Goal: Task Accomplishment & Management: Use online tool/utility

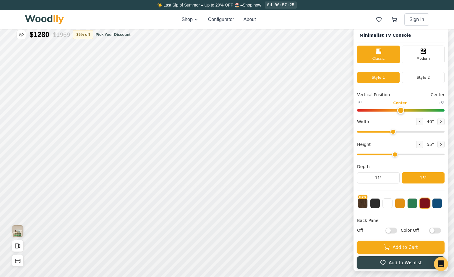
scroll to position [2, 0]
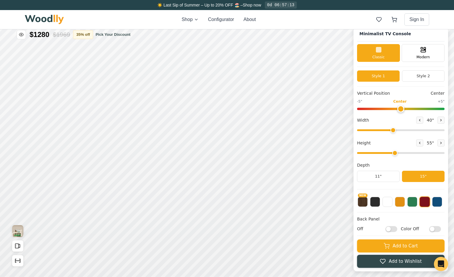
click at [391, 229] on input "Off" at bounding box center [391, 229] width 12 height 6
checkbox input "true"
click at [89, 35] on button "35 % off" at bounding box center [83, 34] width 20 height 9
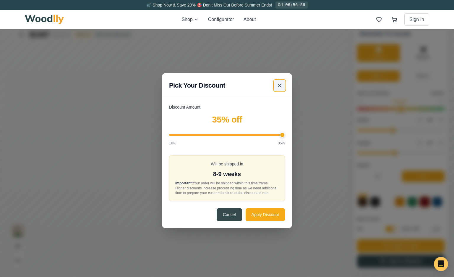
click at [278, 82] on icon at bounding box center [279, 85] width 7 height 7
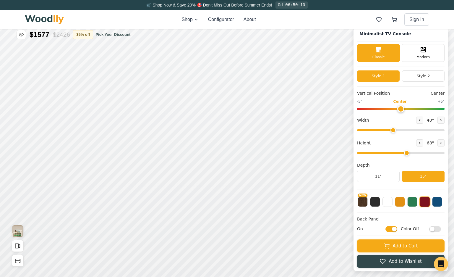
drag, startPoint x: 394, startPoint y: 153, endPoint x: 402, endPoint y: 153, distance: 8.3
click at [402, 153] on input "range" at bounding box center [400, 153] width 87 height 2
drag, startPoint x: 406, startPoint y: 153, endPoint x: 425, endPoint y: 153, distance: 18.3
click at [425, 153] on input "range" at bounding box center [400, 153] width 87 height 2
click at [419, 142] on icon at bounding box center [419, 143] width 1 height 2
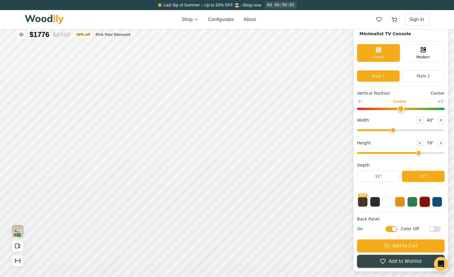
click at [426, 142] on span "78 "" at bounding box center [430, 142] width 9 height 6
click at [439, 142] on icon at bounding box center [441, 143] width 4 height 4
click at [421, 144] on button at bounding box center [419, 142] width 7 height 7
type input "6"
drag, startPoint x: 418, startPoint y: 153, endPoint x: 421, endPoint y: 152, distance: 3.0
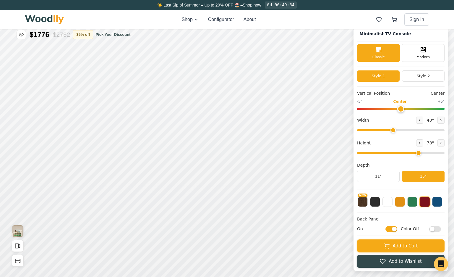
click at [421, 152] on input "range" at bounding box center [400, 153] width 87 height 2
click at [384, 173] on button "11"" at bounding box center [378, 176] width 43 height 11
